Goal: Task Accomplishment & Management: Use online tool/utility

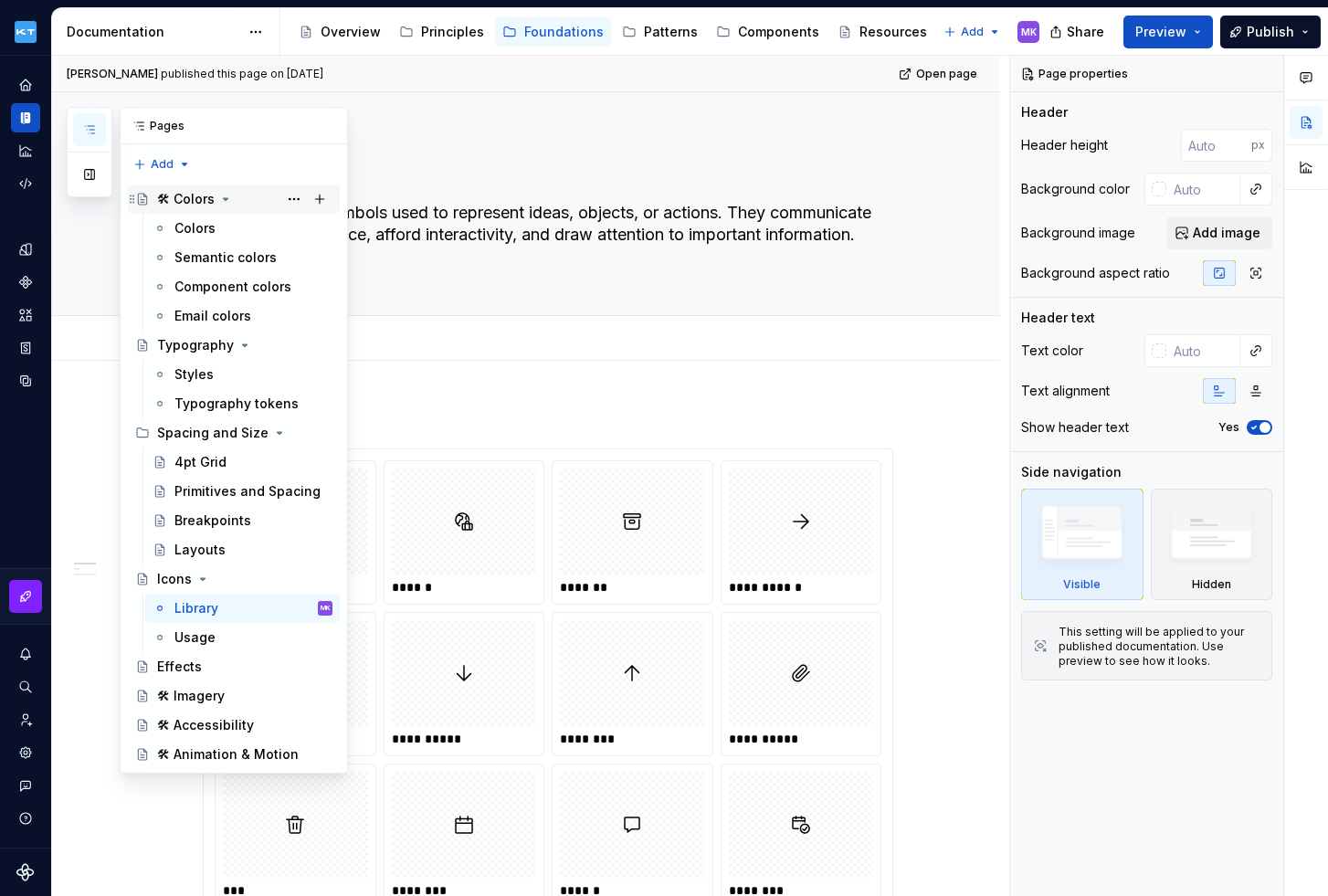
click at [207, 201] on div "🛠 Colors" at bounding box center [186, 199] width 57 height 18
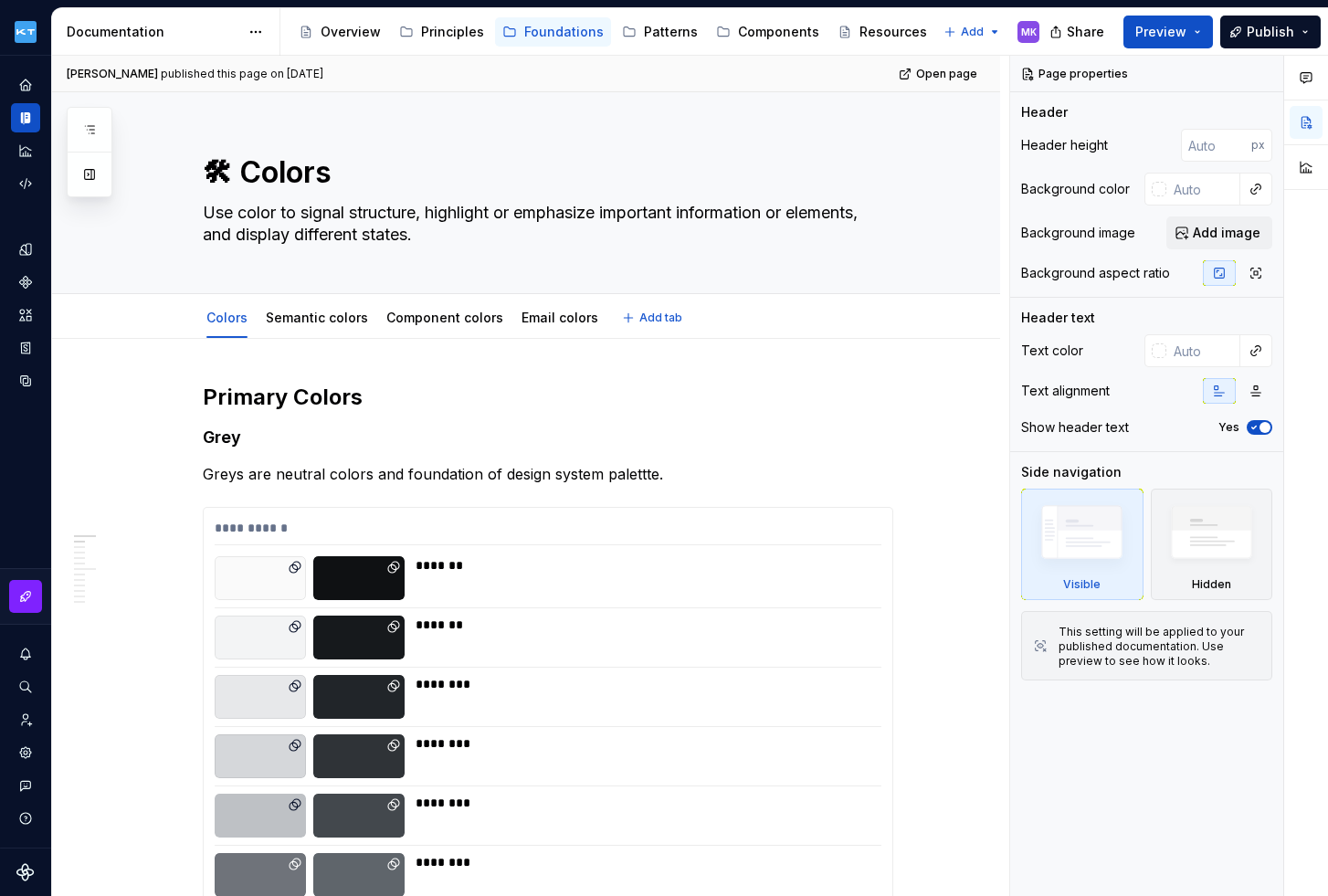
type textarea "*"
click at [657, 315] on span "Add tab" at bounding box center [660, 318] width 43 height 15
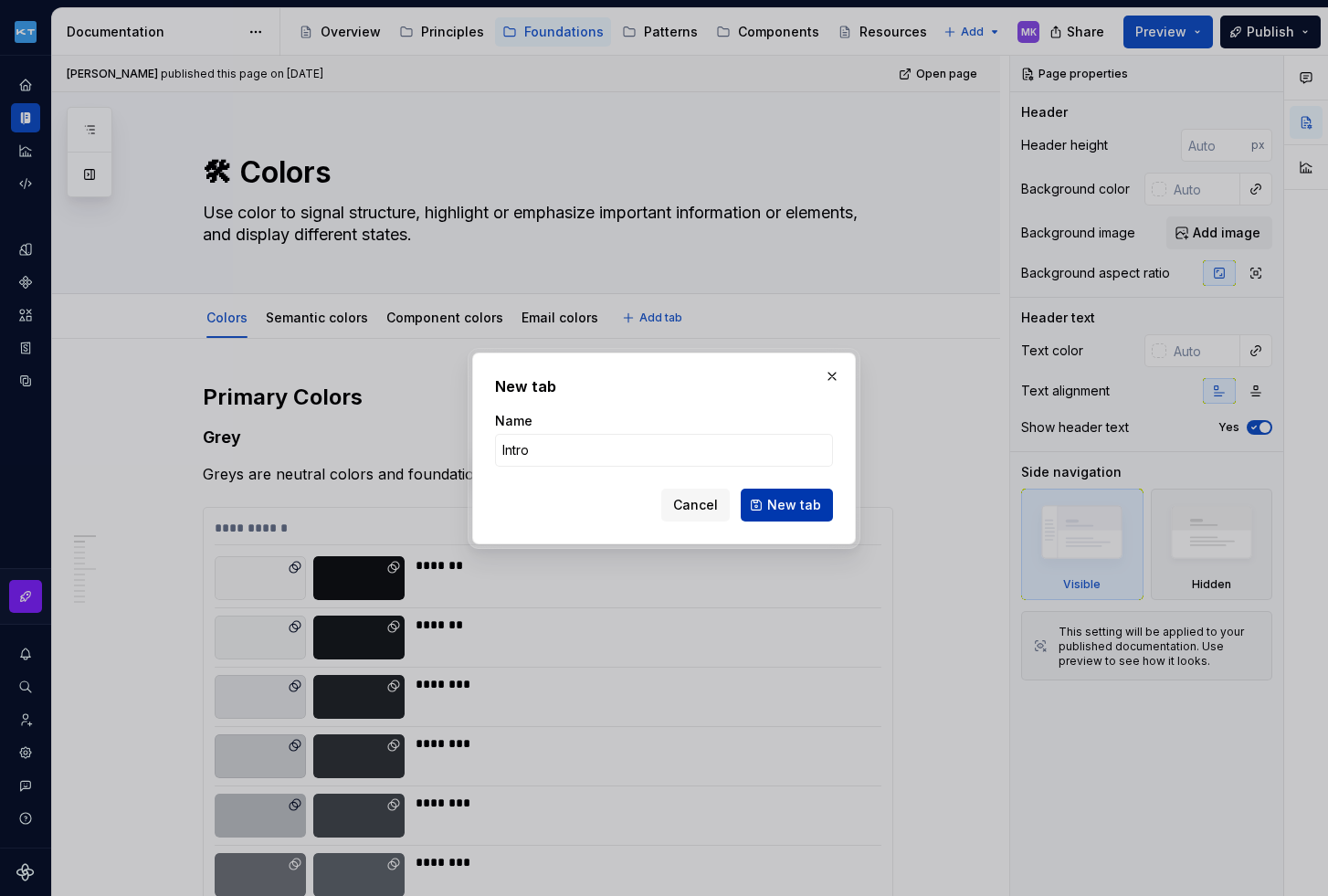
type input "Intro"
click at [785, 514] on button "New tab" at bounding box center [786, 506] width 92 height 33
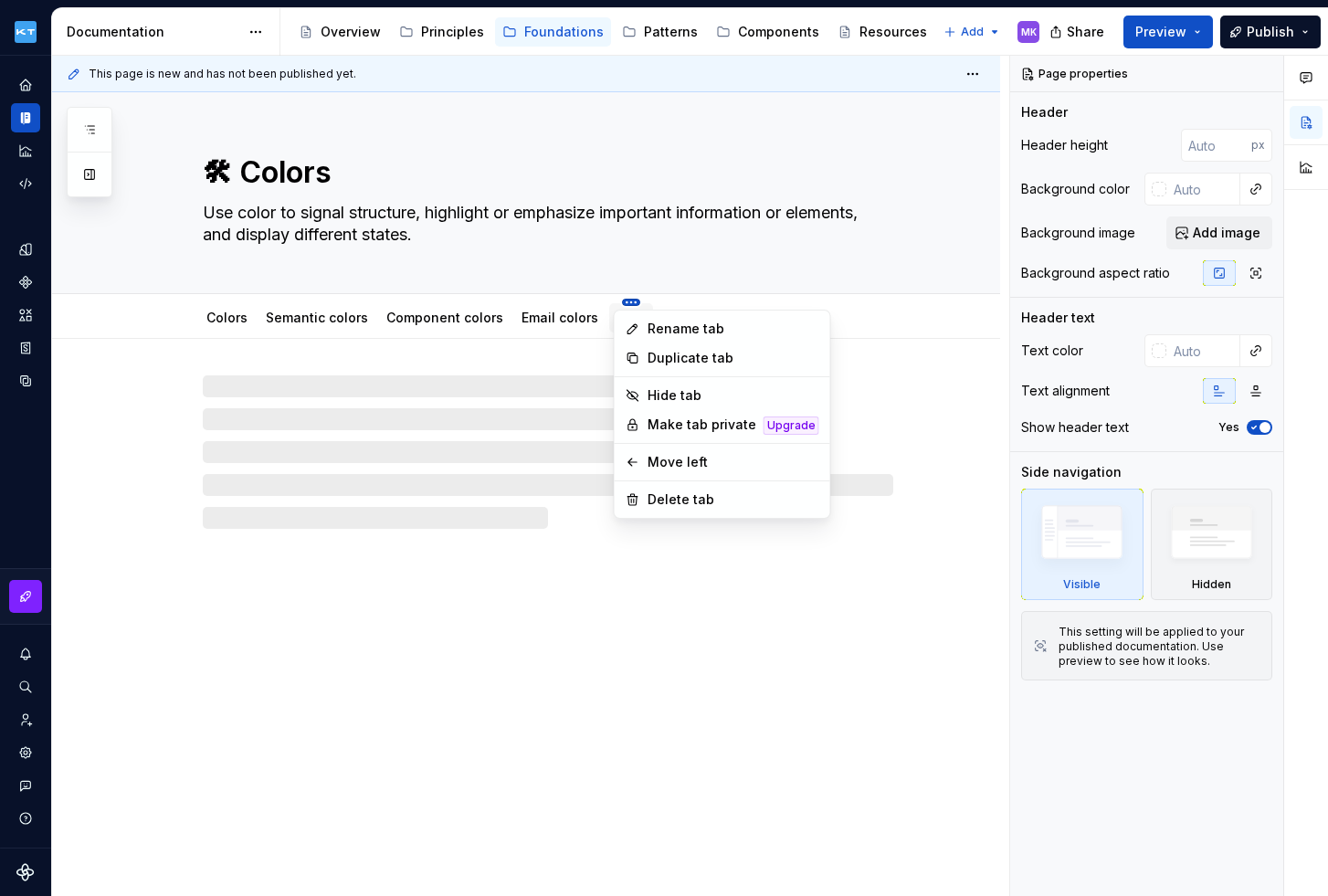
click at [624, 304] on html "Kuoni Tumlare 2.0 MK Design system data Documentation Accessibility guide for t…" at bounding box center [664, 448] width 1328 height 896
click at [673, 461] on div "Move left" at bounding box center [733, 462] width 171 height 18
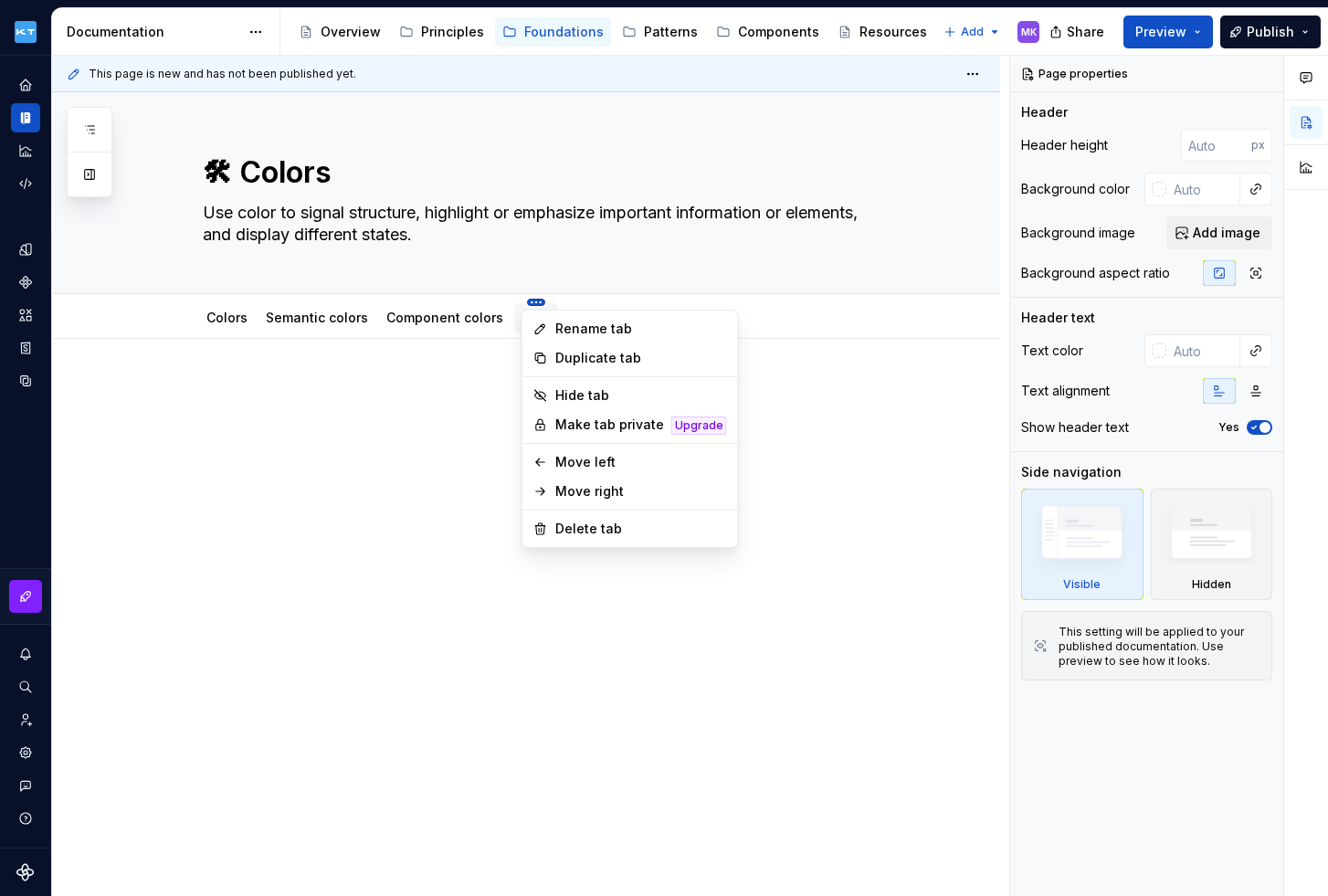
click at [530, 301] on html "Kuoni Tumlare 2.0 MK Design system data Documentation Accessibility guide for t…" at bounding box center [664, 448] width 1328 height 896
click at [552, 462] on div "Move left" at bounding box center [630, 462] width 208 height 29
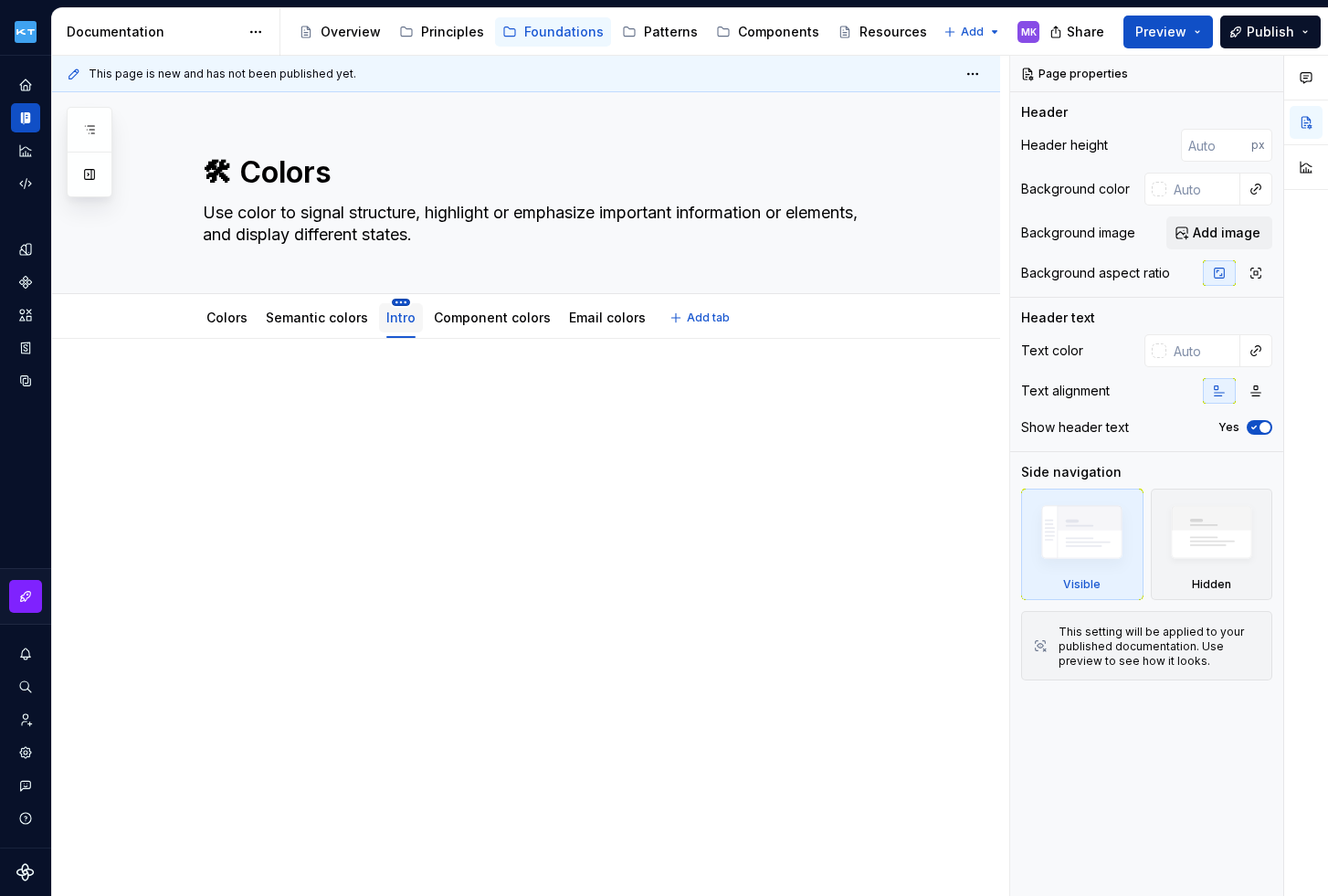
click at [398, 300] on html "Kuoni Tumlare 2.0 MK Design system data Documentation Accessibility guide for t…" at bounding box center [664, 448] width 1328 height 896
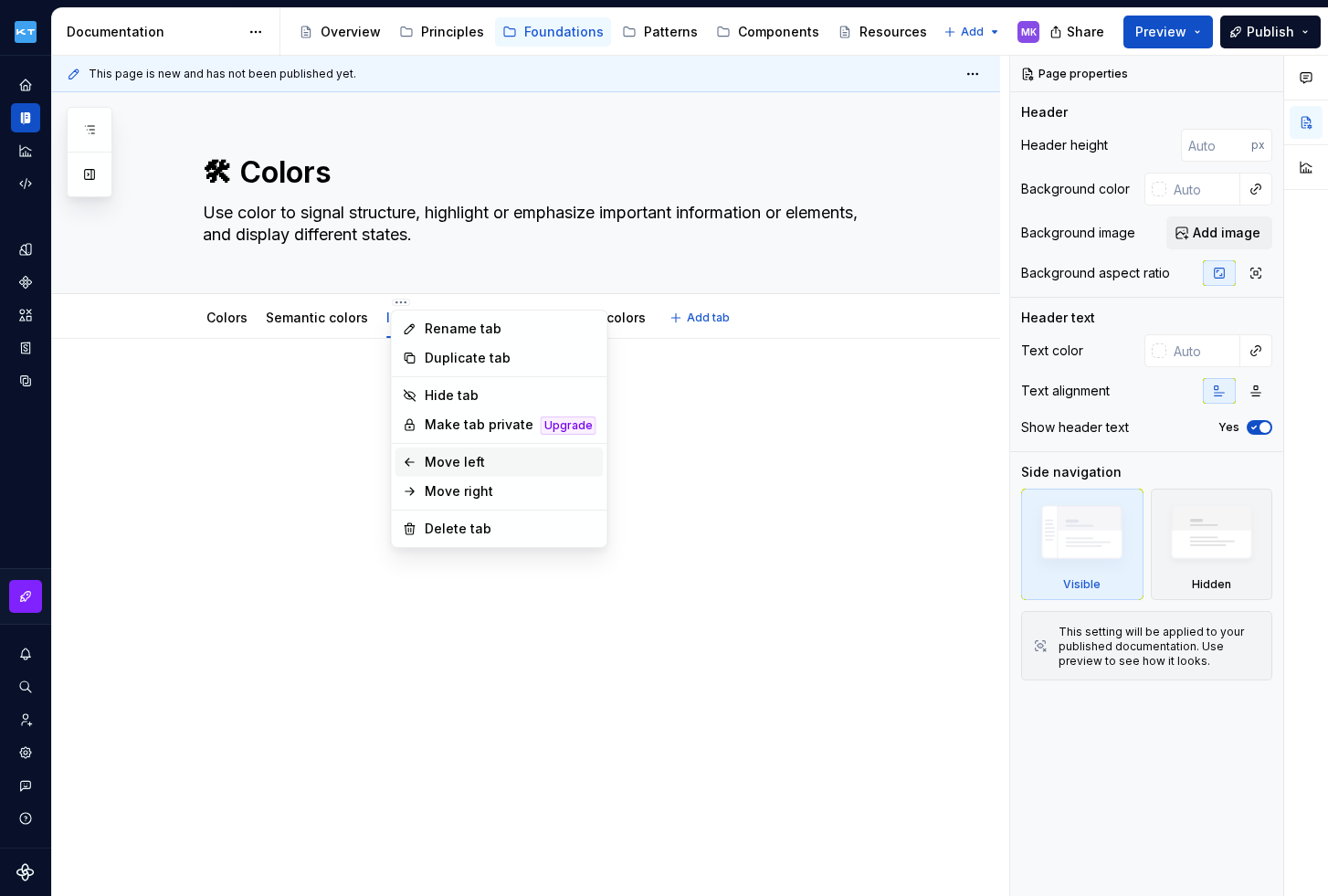
click at [441, 464] on div "Move left" at bounding box center [510, 462] width 171 height 18
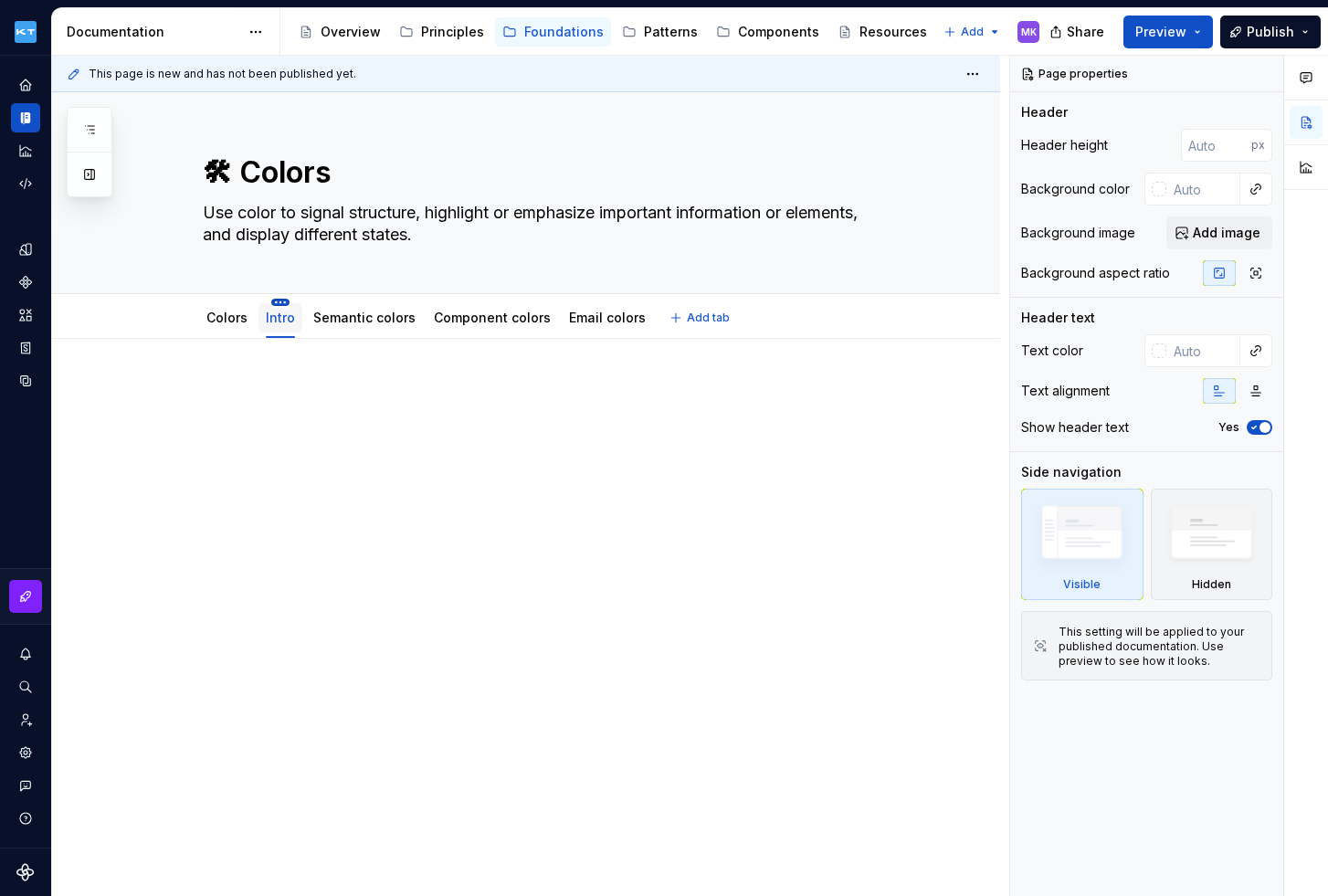
click at [281, 299] on html "Kuoni Tumlare 2.0 MK Design system data Documentation Accessibility guide for t…" at bounding box center [664, 448] width 1328 height 896
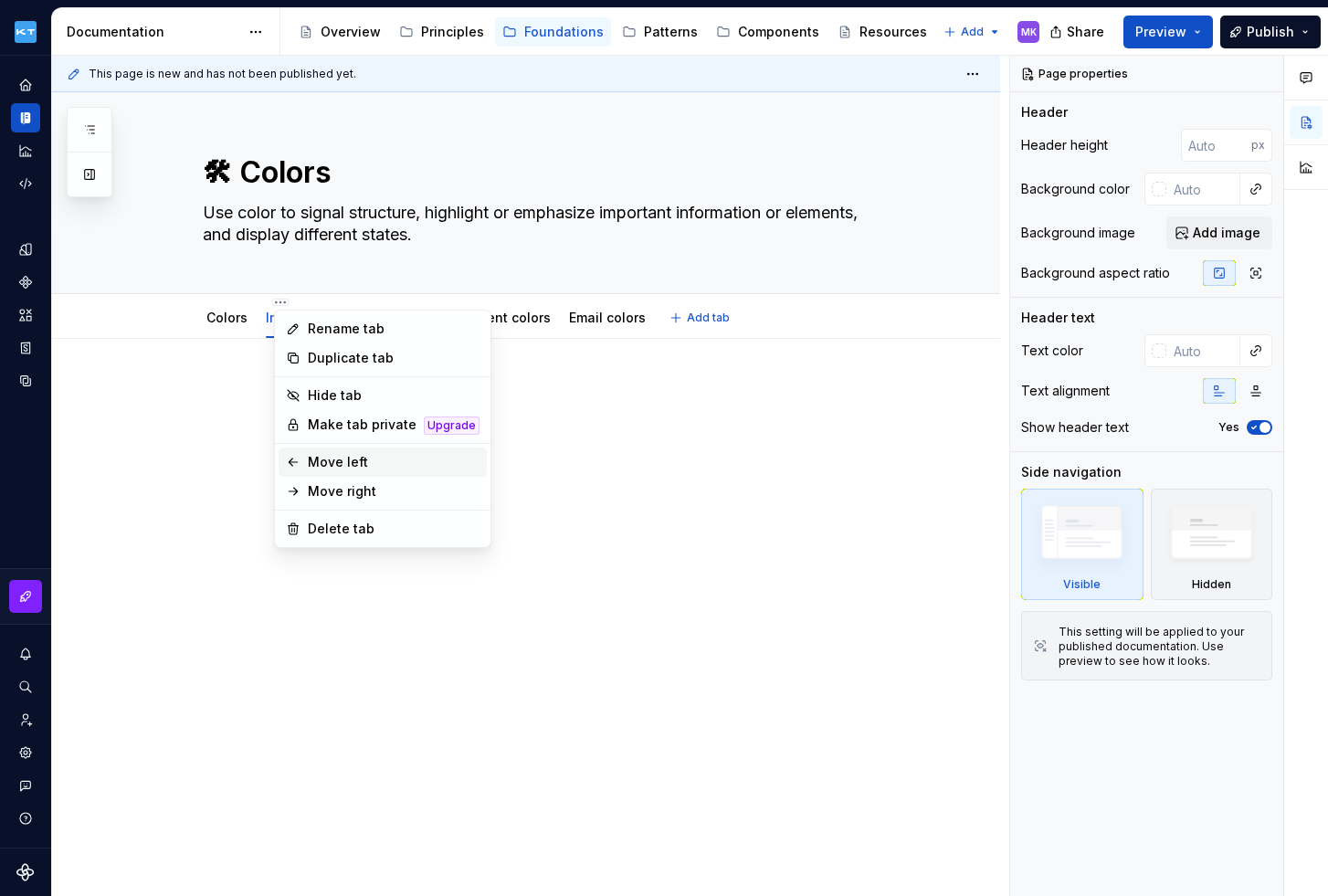
click at [329, 459] on div "Move left" at bounding box center [393, 462] width 171 height 18
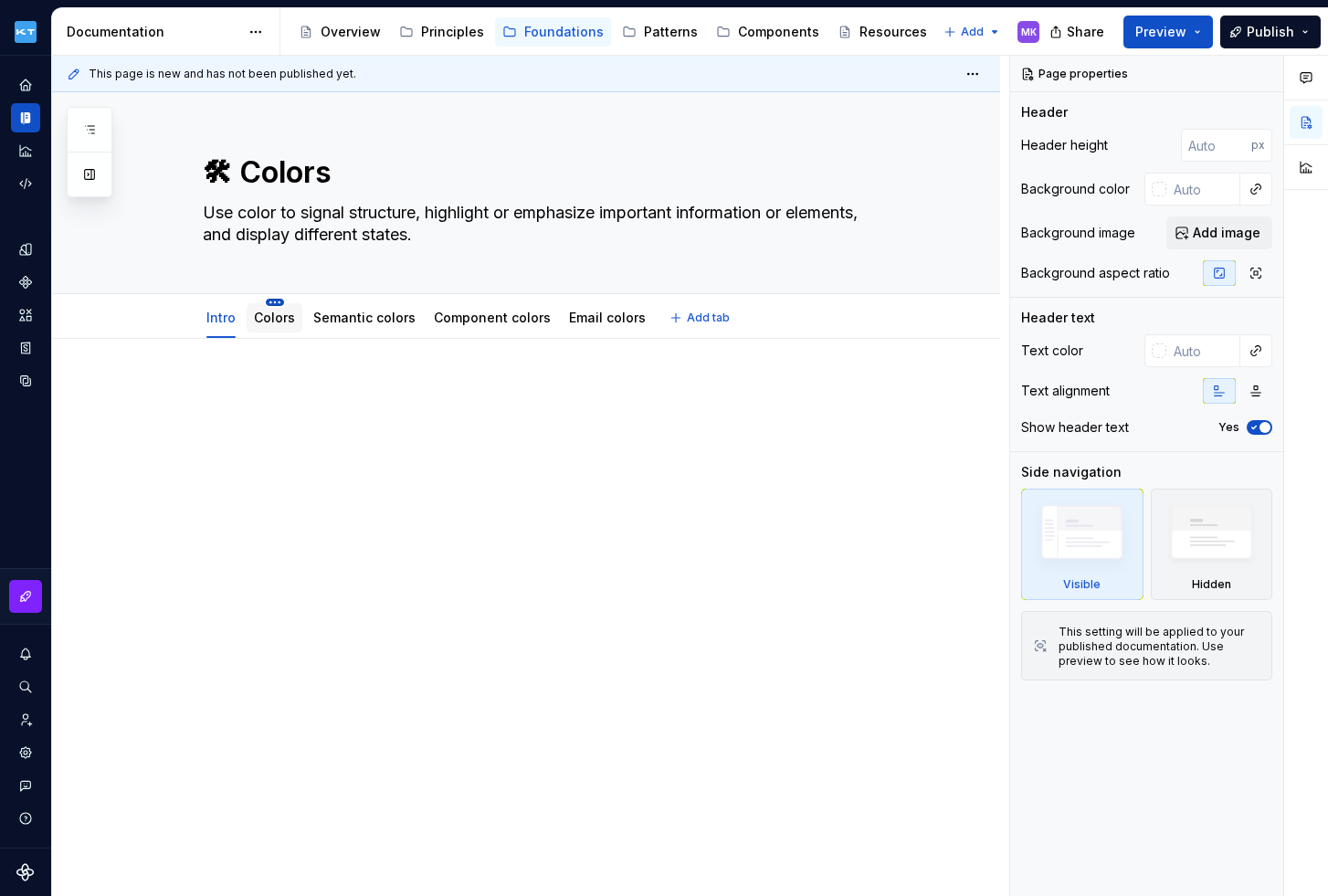
click at [278, 300] on html "Kuoni Tumlare 2.0 MK Design system data Documentation Accessibility guide for t…" at bounding box center [664, 448] width 1328 height 896
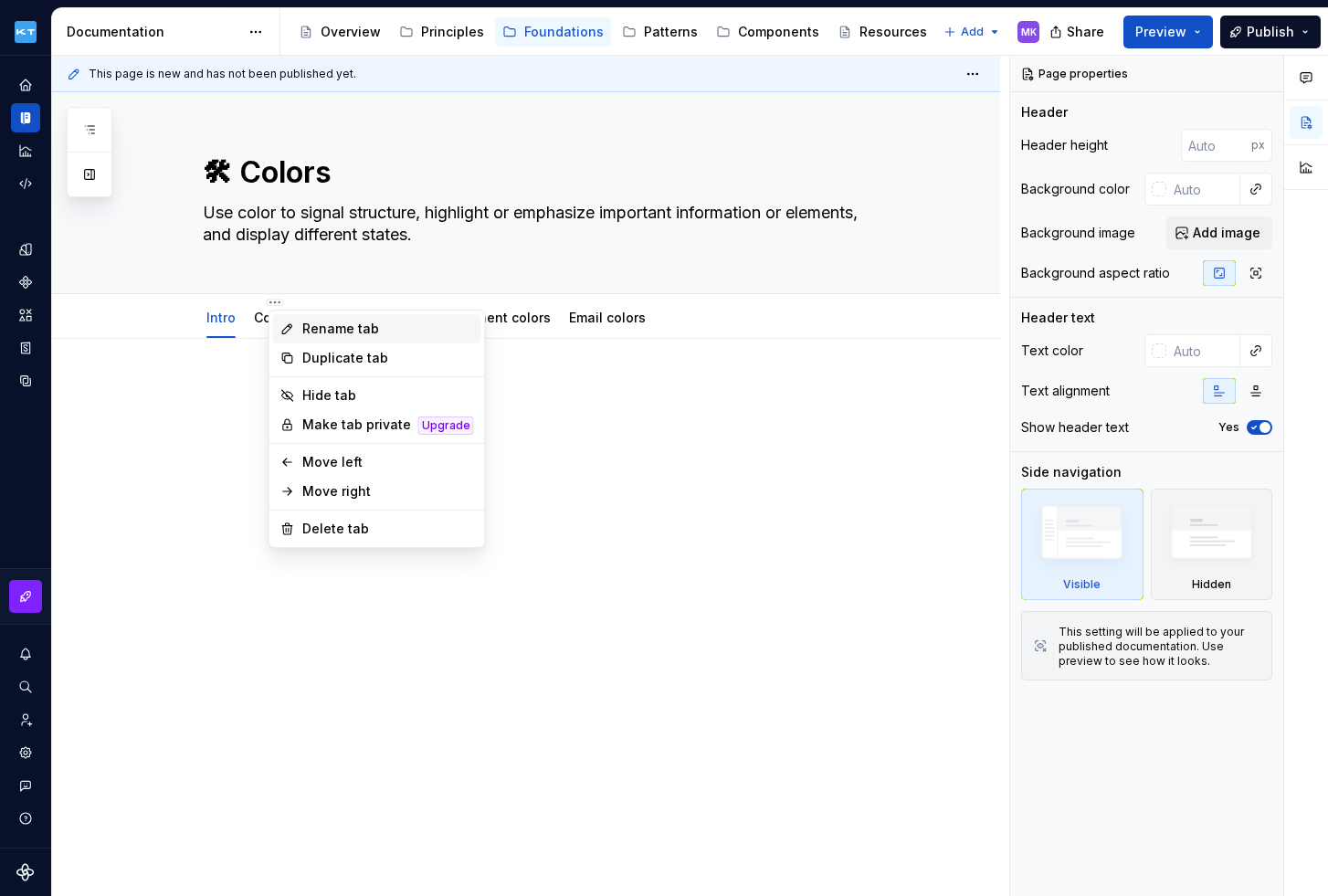
type textarea "*"
click at [300, 326] on div "Rename tab" at bounding box center [378, 329] width 208 height 29
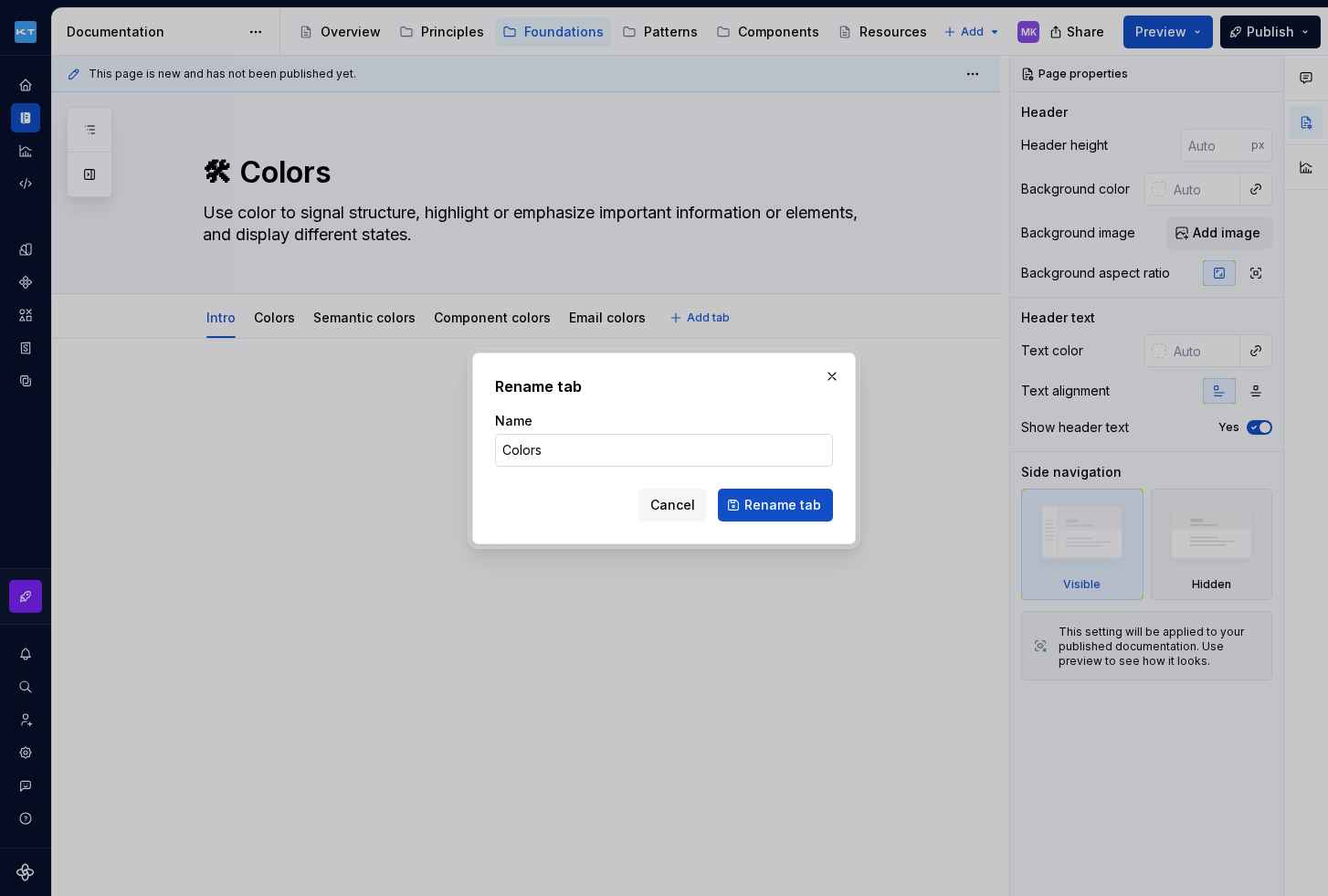
click at [505, 443] on input "Colors" at bounding box center [664, 450] width 338 height 33
click at [543, 446] on input "Base Colors" at bounding box center [664, 450] width 338 height 33
type input "Base colors"
click at [768, 500] on span "Rename tab" at bounding box center [782, 506] width 76 height 18
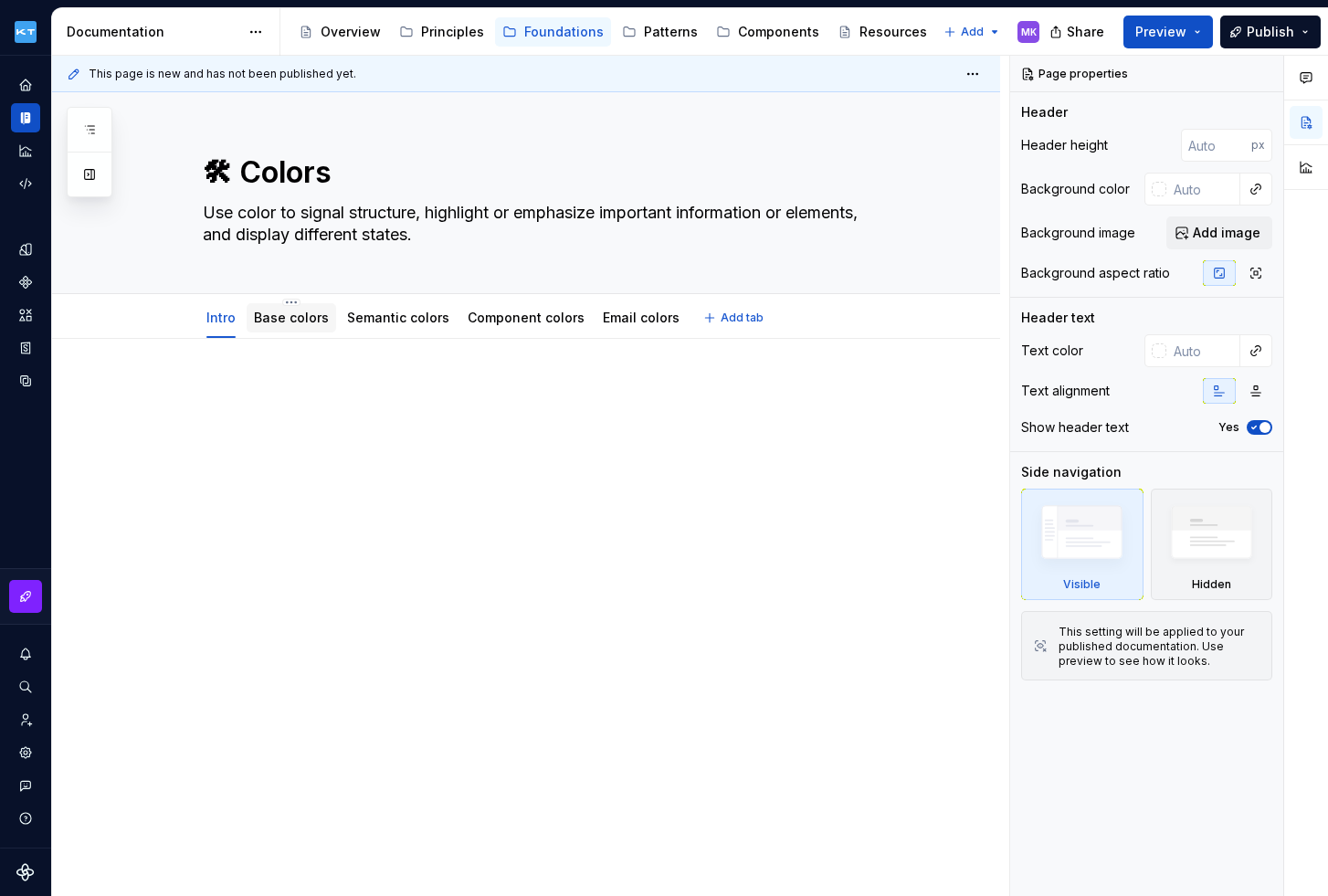
click at [298, 332] on div "Base colors" at bounding box center [291, 318] width 89 height 29
click at [285, 314] on link "Base colors" at bounding box center [291, 317] width 75 height 16
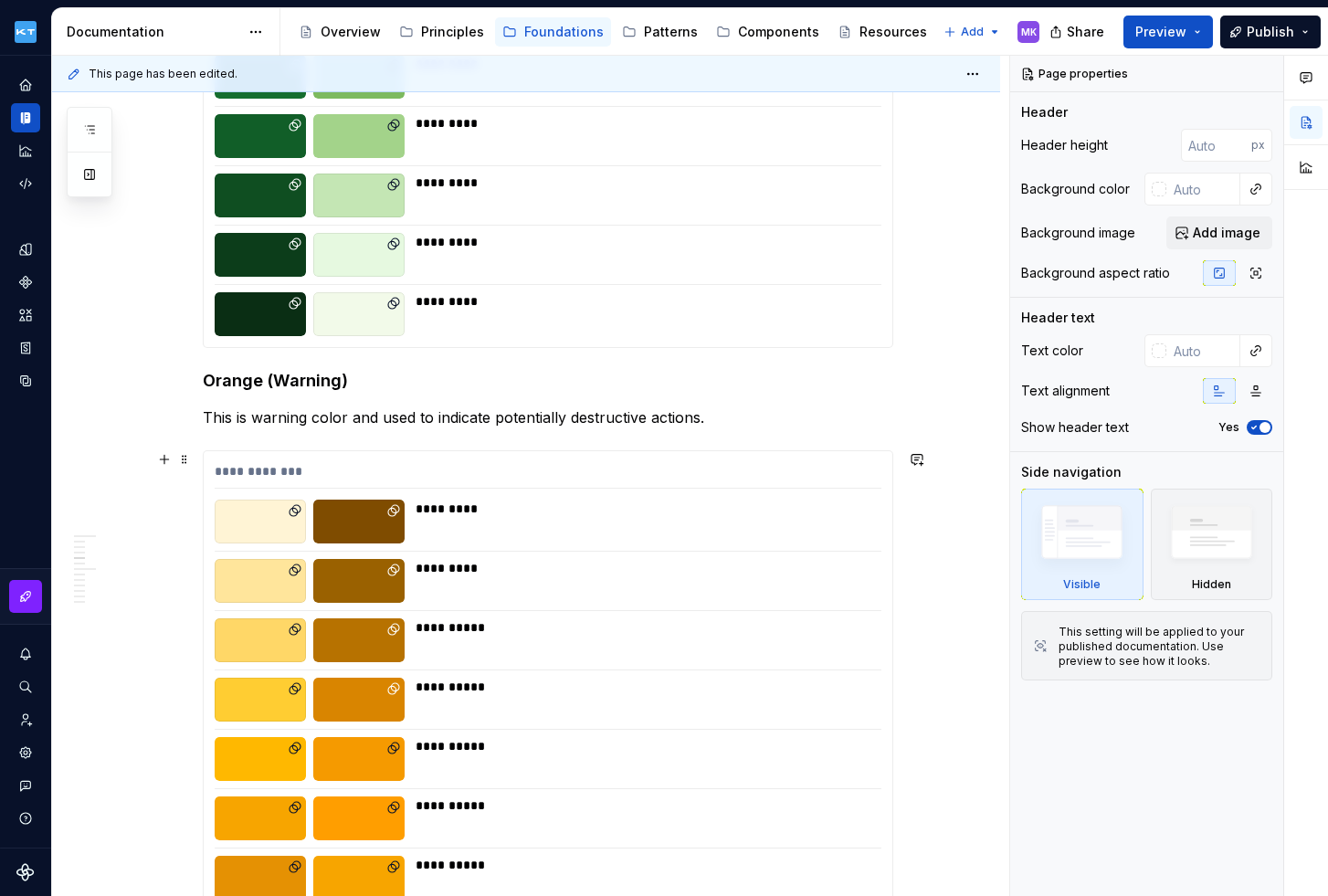
scroll to position [2685, 0]
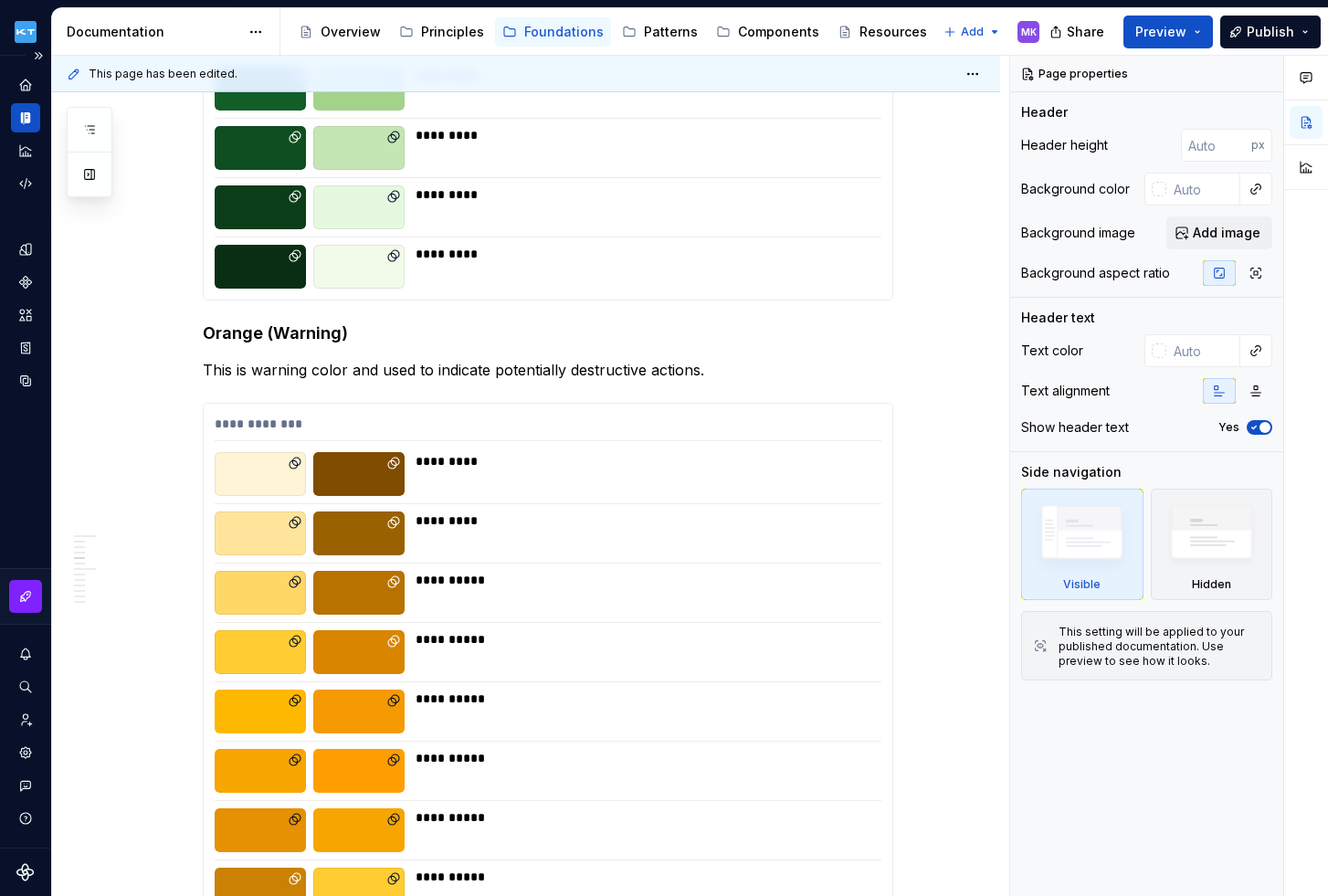
type textarea "*"
